Goal: Task Accomplishment & Management: Manage account settings

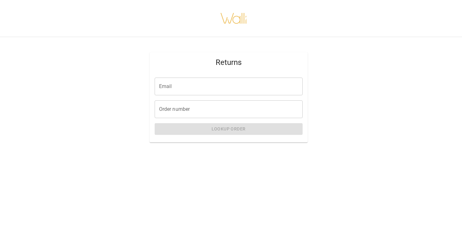
click at [212, 90] on input "Email" at bounding box center [229, 87] width 148 height 18
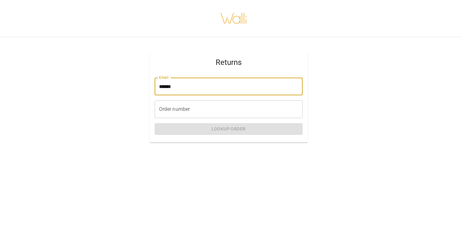
type input "**********"
click at [203, 111] on input "Order number" at bounding box center [229, 109] width 148 height 18
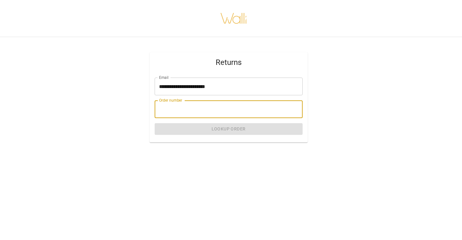
paste input "*******"
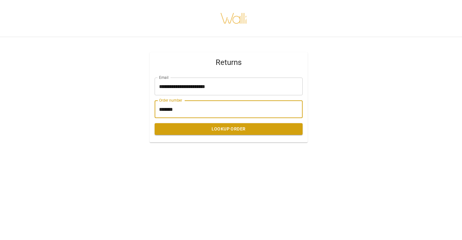
type input "*******"
click at [211, 128] on button "Lookup Order" at bounding box center [229, 129] width 148 height 12
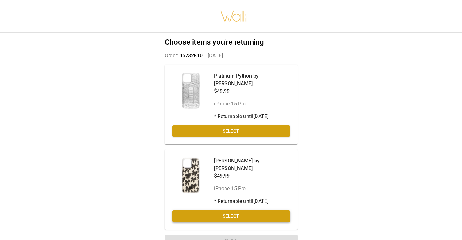
click at [214, 210] on button "Select" at bounding box center [231, 216] width 118 height 12
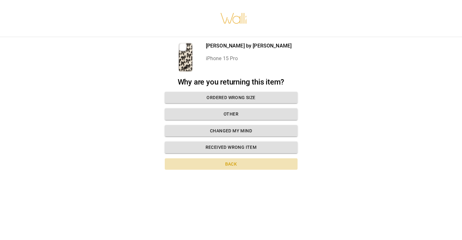
click at [232, 162] on button "Back" at bounding box center [231, 164] width 133 height 12
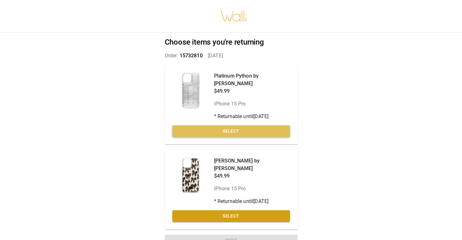
click at [238, 131] on button "Select" at bounding box center [231, 131] width 118 height 12
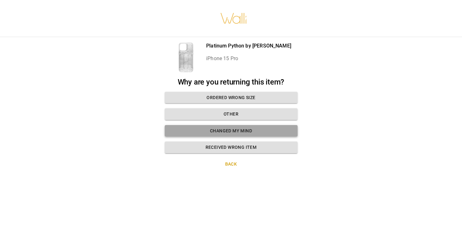
click at [238, 131] on button "Changed my mind" at bounding box center [231, 131] width 133 height 12
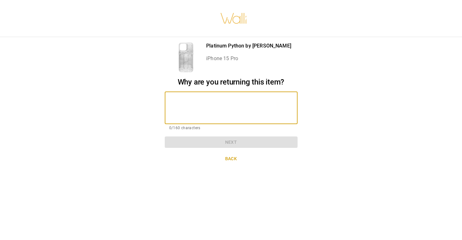
click at [226, 106] on textarea at bounding box center [231, 108] width 124 height 22
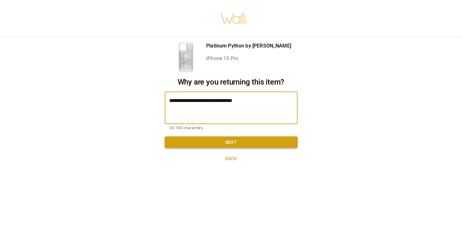
type textarea "**********"
click at [228, 142] on button "Next" at bounding box center [231, 142] width 133 height 12
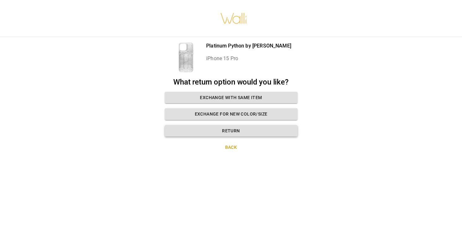
click at [236, 127] on button "Return" at bounding box center [231, 131] width 133 height 12
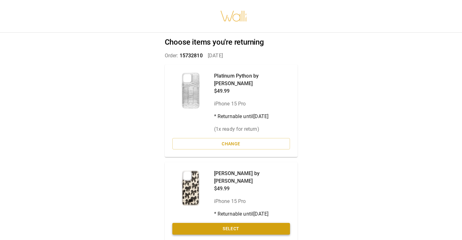
click at [235, 223] on button "Select" at bounding box center [231, 229] width 118 height 12
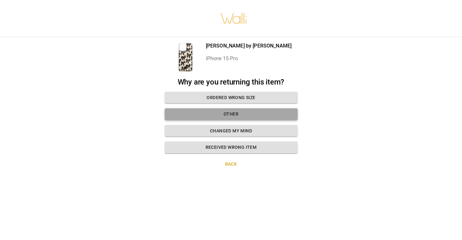
click at [237, 115] on button "Other" at bounding box center [231, 114] width 133 height 12
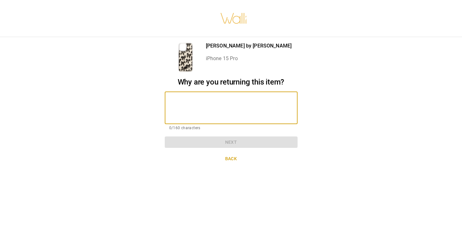
click at [236, 104] on textarea at bounding box center [231, 108] width 124 height 22
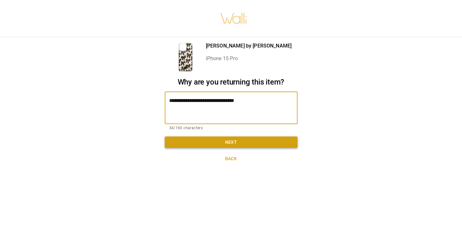
type textarea "**********"
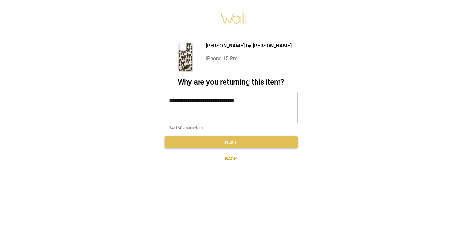
click at [244, 137] on button "Next" at bounding box center [231, 142] width 133 height 12
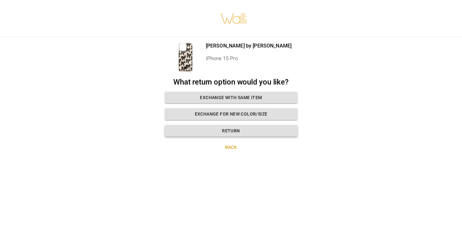
click at [244, 131] on button "Return" at bounding box center [231, 131] width 133 height 12
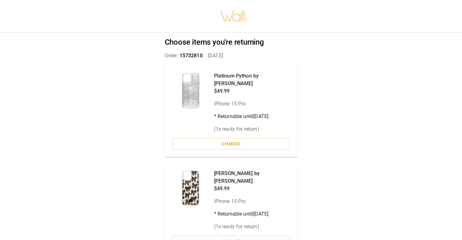
scroll to position [23, 0]
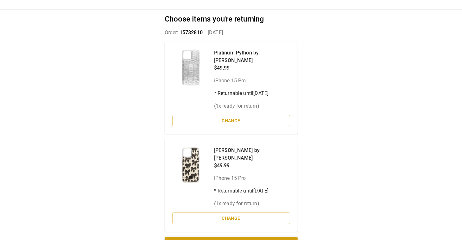
click at [252, 237] on button "Next" at bounding box center [231, 243] width 133 height 12
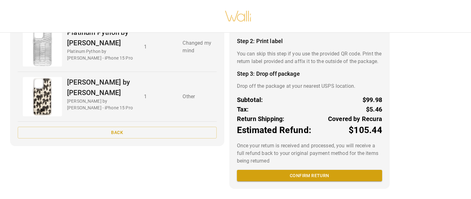
scroll to position [81, 0]
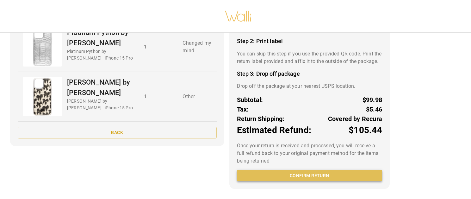
click at [311, 178] on button "Confirm return" at bounding box center [309, 176] width 145 height 12
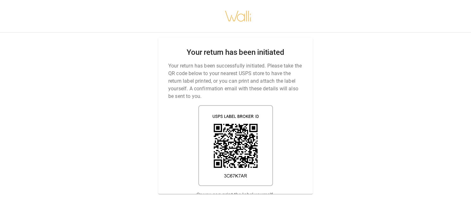
scroll to position [5, 0]
click at [268, 191] on p "Or you can print the label yourself." at bounding box center [235, 195] width 78 height 8
click at [314, 139] on div "Your return has been initiated Your return has been successfully initiated. Ple…" at bounding box center [235, 99] width 471 height 199
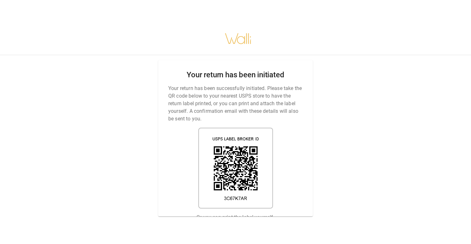
scroll to position [0, 0]
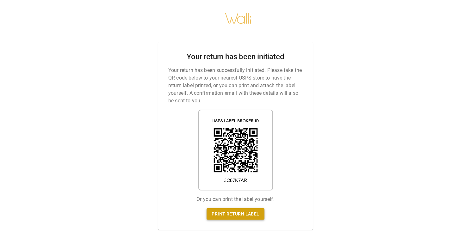
click at [251, 216] on link "Print return label" at bounding box center [236, 214] width 58 height 12
